Goal: Transaction & Acquisition: Purchase product/service

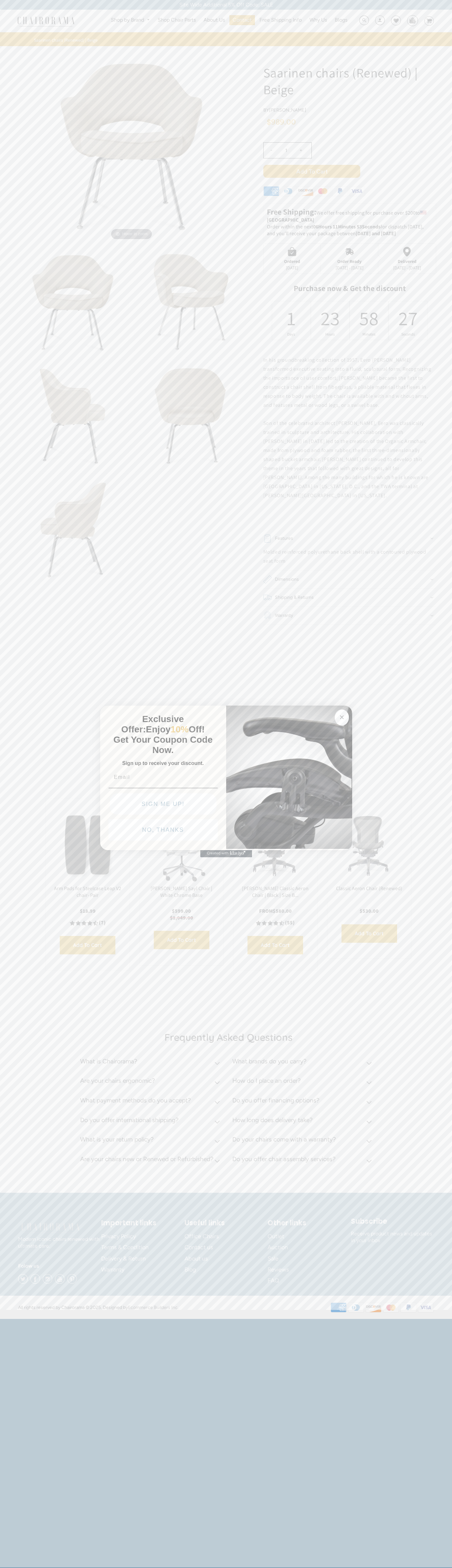
click at [342, 716] on icon "Close dialog" at bounding box center [341, 717] width 3 height 3
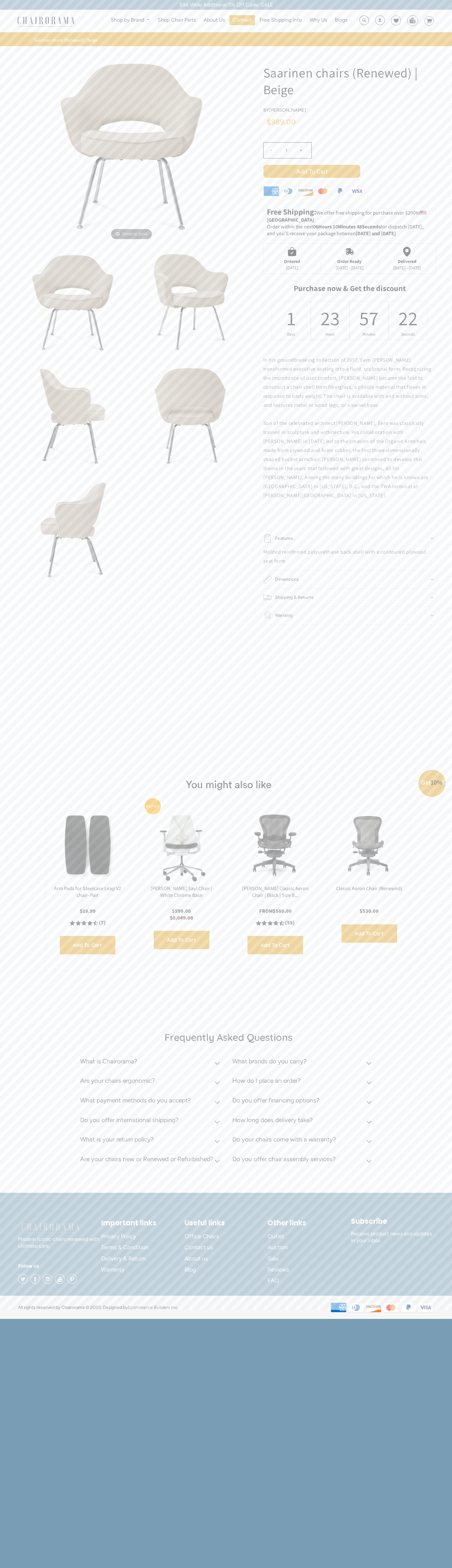
click at [163, 847] on button "NO, THANKS" at bounding box center [163, 844] width 109 height 21
click at [311, 171] on span "Add to Cart" at bounding box center [311, 171] width 97 height 13
click at [394, 21] on icon at bounding box center [396, 21] width 5 height 5
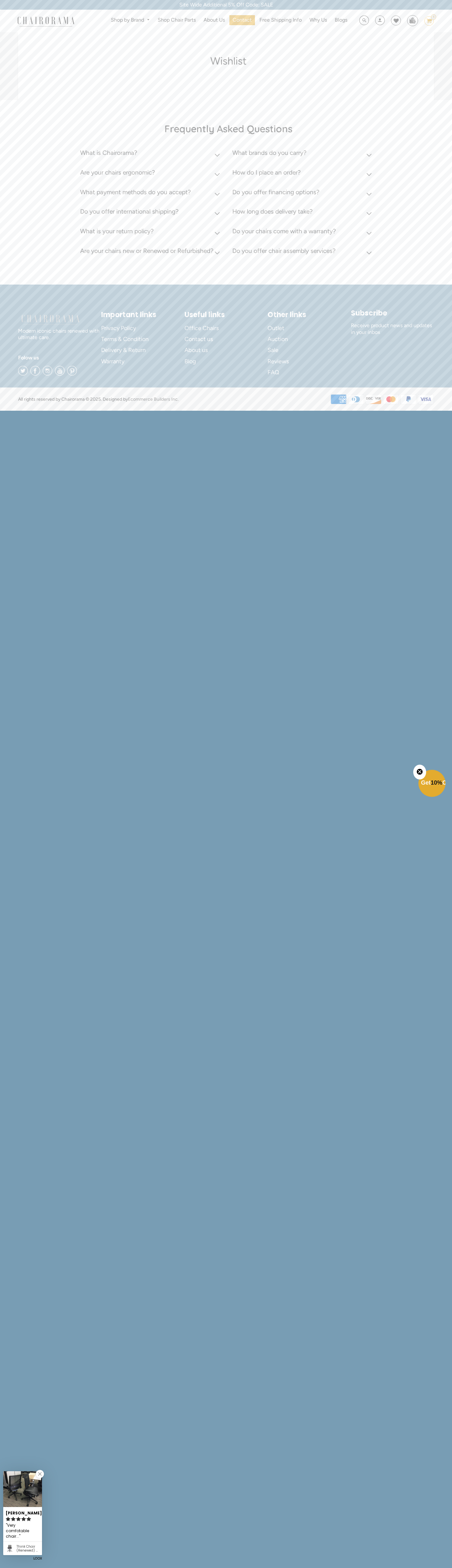
click at [153, 2] on div "Site Wide Additional 5% Off Code: SALE" at bounding box center [226, 5] width 452 height 10
click at [425, 399] on icon at bounding box center [425, 399] width 11 height 4
click at [375, 410] on html "Site Wide Additional 5% Off Code: SALE Site Wide Additional 5% Off Code: SALE S…" at bounding box center [226, 205] width 452 height 410
click at [10, 410] on html "Site Wide Additional 5% Off Code: SALE Site Wide Additional 5% Off Code: SALE S…" at bounding box center [226, 205] width 452 height 410
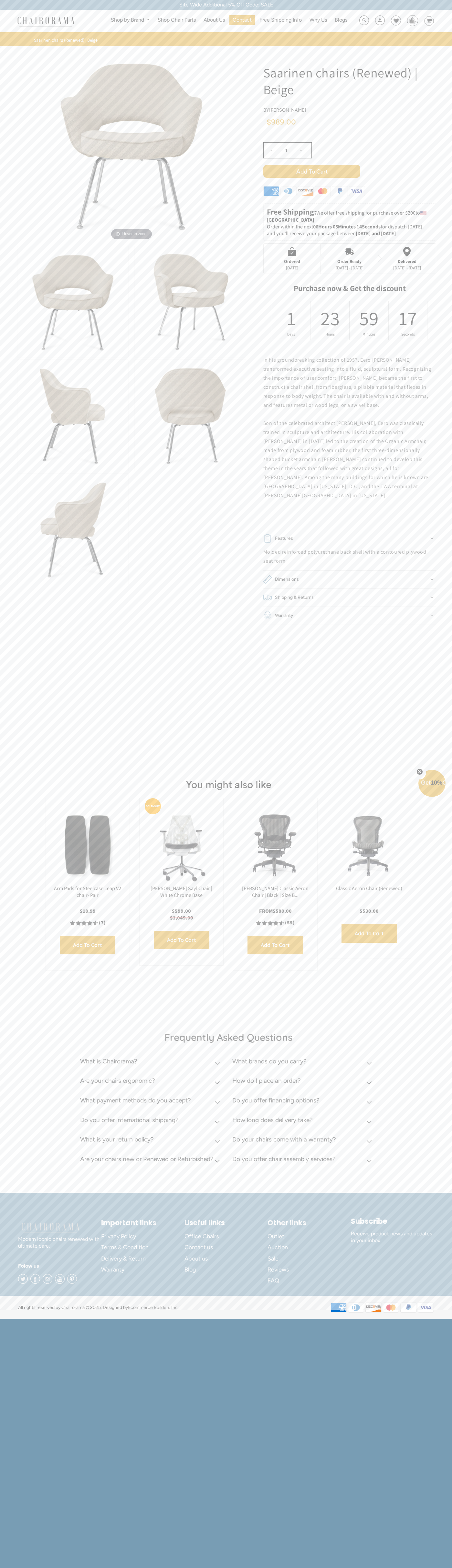
click at [350, 158] on div "- 1 +" at bounding box center [350, 152] width 173 height 26
click at [311, 171] on span "Add to Cart" at bounding box center [311, 171] width 97 height 13
click at [340, 192] on icon at bounding box center [340, 192] width 4 height 4
click at [292, 259] on div "Ordered" at bounding box center [292, 261] width 16 height 5
click at [369, 320] on div "57" at bounding box center [369, 318] width 9 height 25
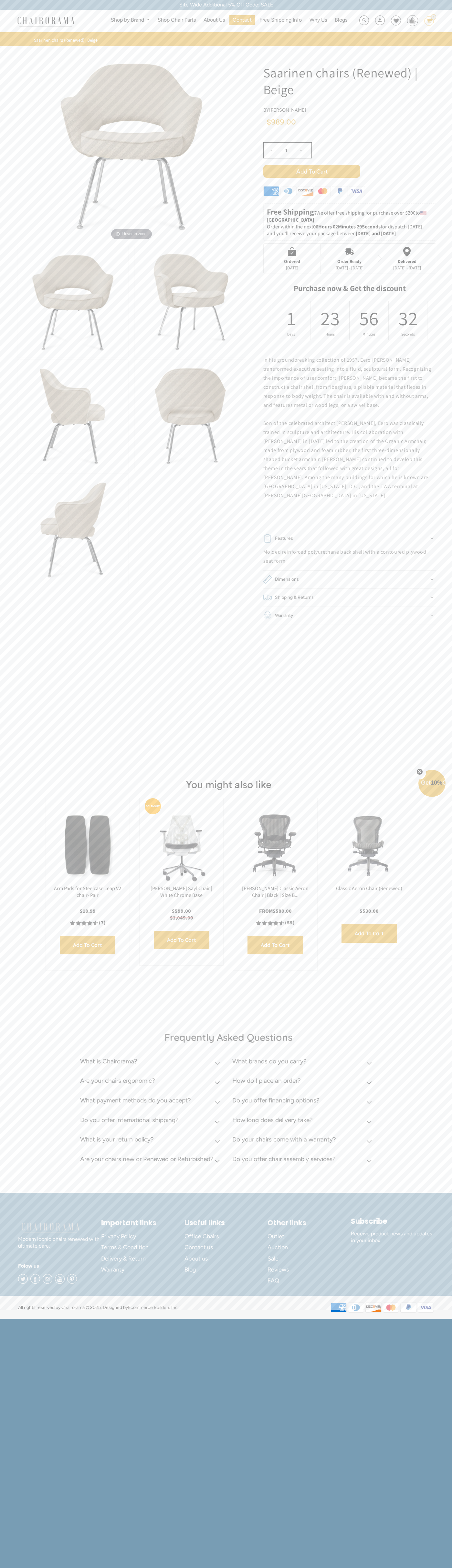
click at [311, 171] on span "Add to Cart" at bounding box center [311, 171] width 97 height 13
click at [111, 30] on div "Shop by Brand Haworth Herman Miller Steelcase Knoll Human Scale" at bounding box center [226, 21] width 452 height 23
click at [433, 1318] on html "Site Wide Additional 5% Off Code: SALE Site Wide Additional 5% Off Code: SALE S…" at bounding box center [226, 659] width 452 height 1318
click at [31, 1318] on html "Site Wide Additional 5% Off Code: SALE Site Wide Additional 5% Off Code: SALE S…" at bounding box center [226, 659] width 452 height 1318
click at [24, 18] on img at bounding box center [46, 21] width 65 height 12
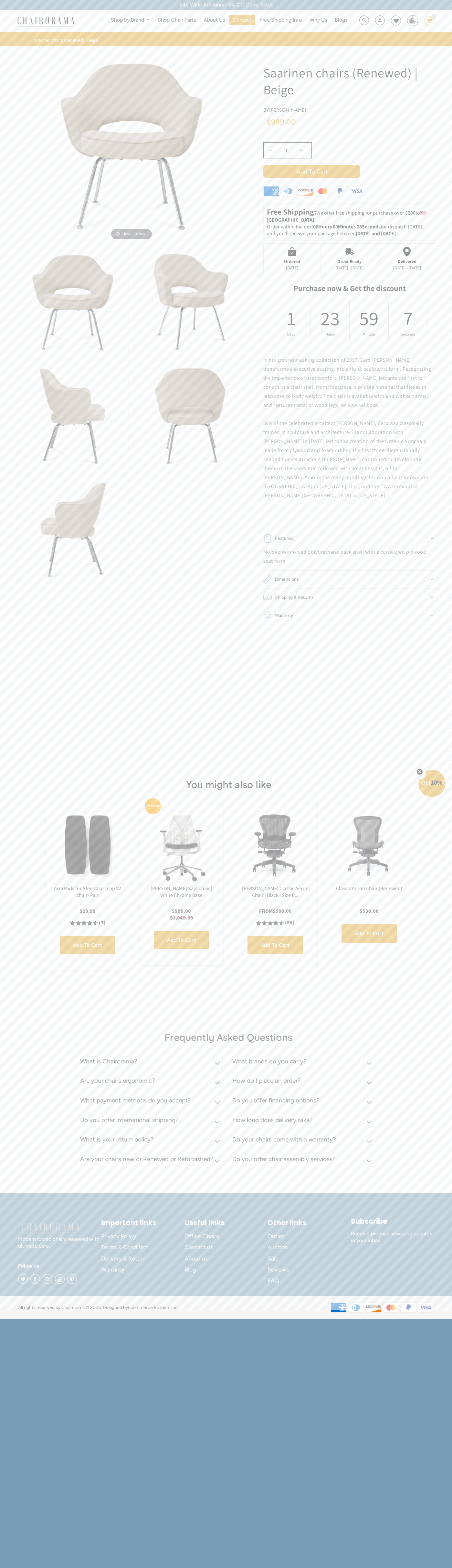
click at [394, 21] on icon at bounding box center [396, 21] width 5 height 5
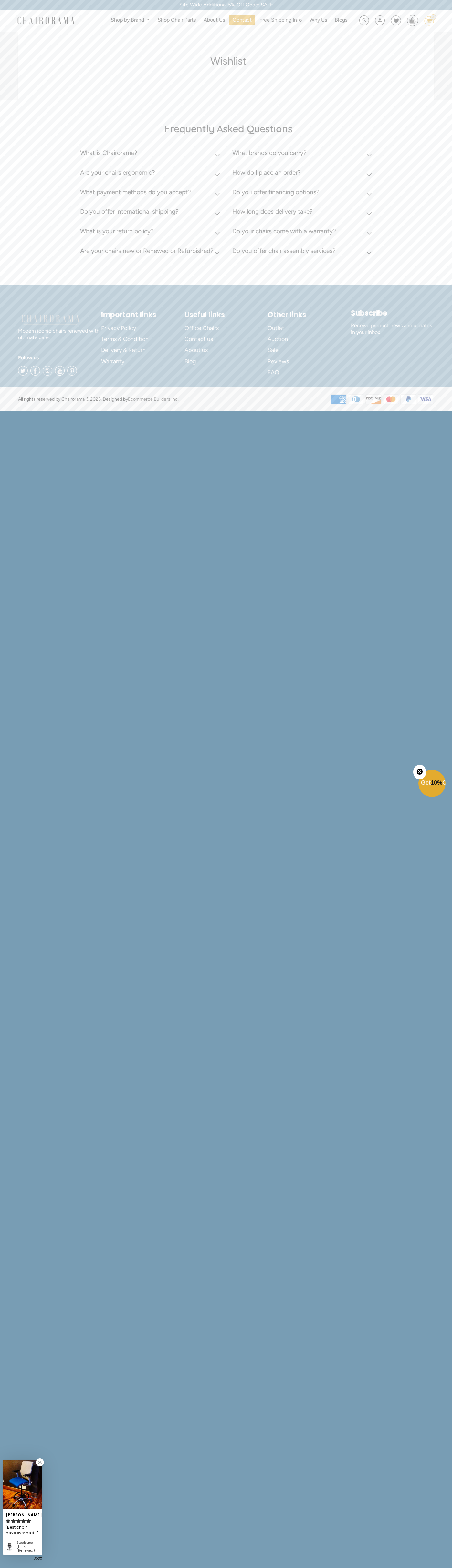
click at [33, 5] on div "Site Wide Additional 5% Off Code: SALE" at bounding box center [226, 5] width 452 height 10
click at [433, 410] on html "Site Wide Additional 5% Off Code: SALE Site Wide Additional 5% Off Code: SALE S…" at bounding box center [226, 205] width 452 height 410
click at [241, 410] on html "Site Wide Additional 5% Off Code: SALE Site Wide Additional 5% Off Code: SALE S…" at bounding box center [226, 205] width 452 height 410
click at [13, 410] on html "Site Wide Additional 5% Off Code: SALE Site Wide Additional 5% Off Code: SALE S…" at bounding box center [226, 205] width 452 height 410
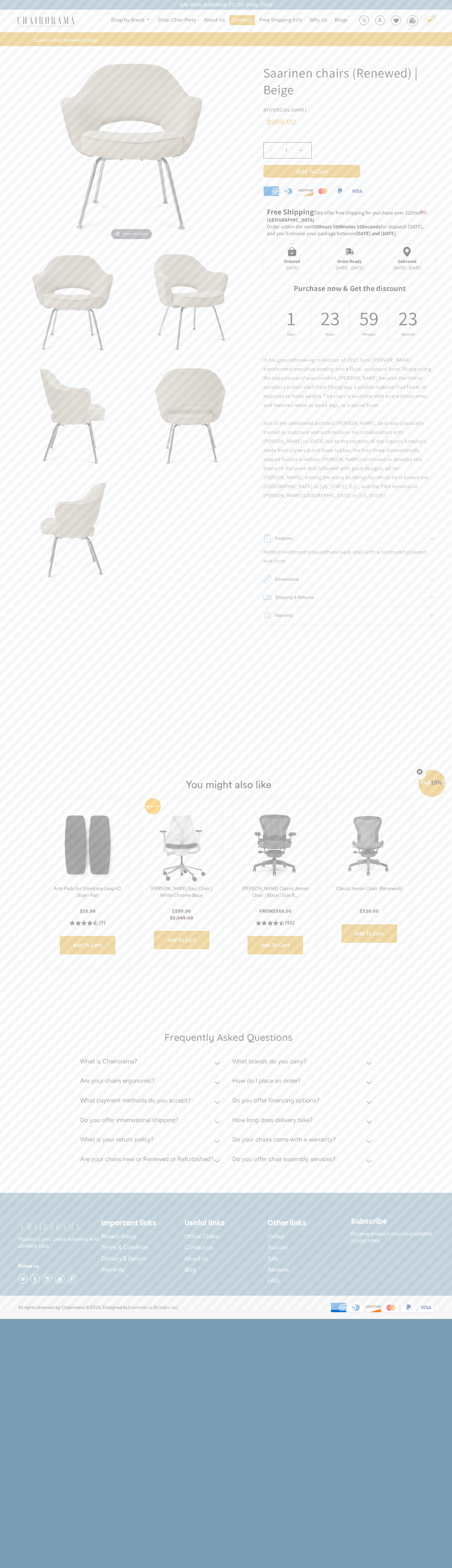
click at [394, 21] on icon at bounding box center [396, 21] width 5 height 5
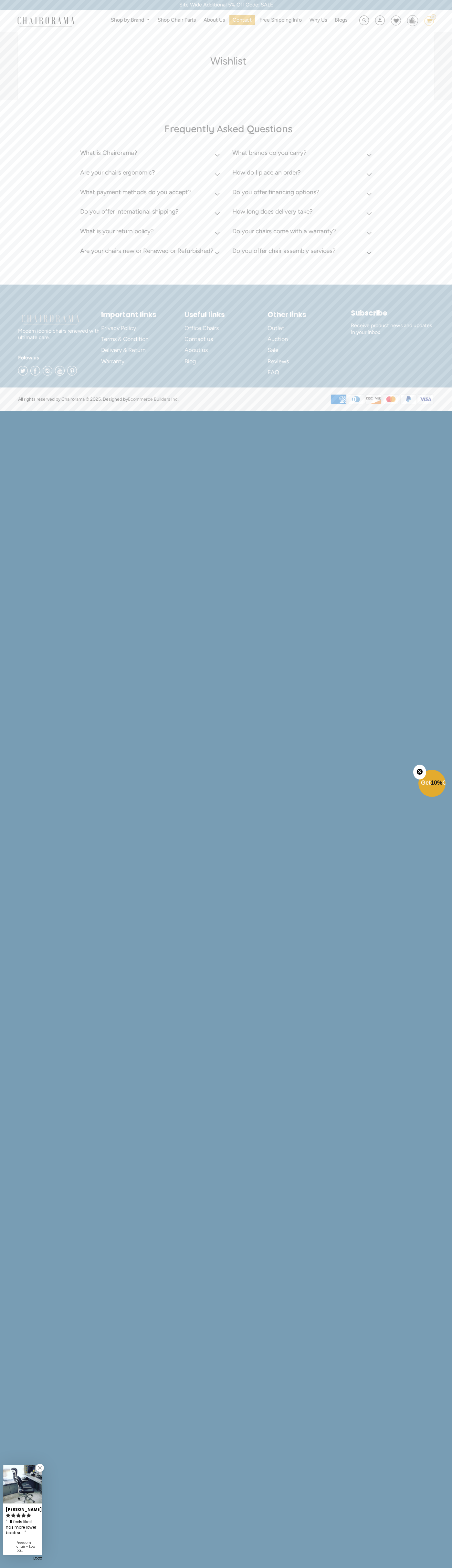
click at [420, 772] on icon "Close teaser" at bounding box center [419, 772] width 2 height 2
